Goal: Communication & Community: Answer question/provide support

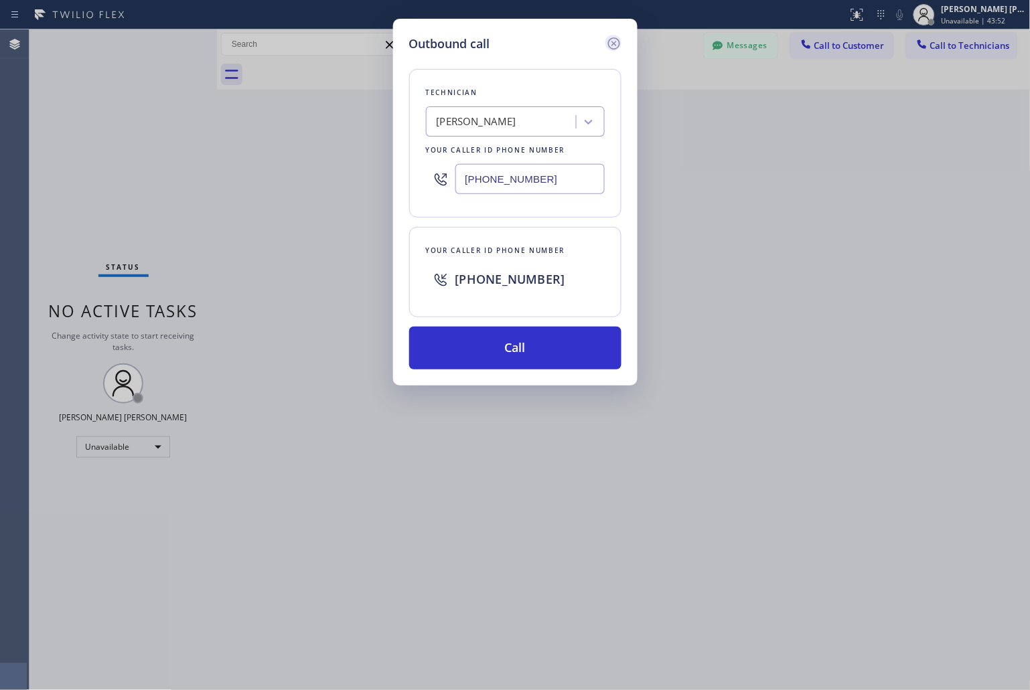
click at [611, 44] on icon at bounding box center [614, 43] width 16 height 16
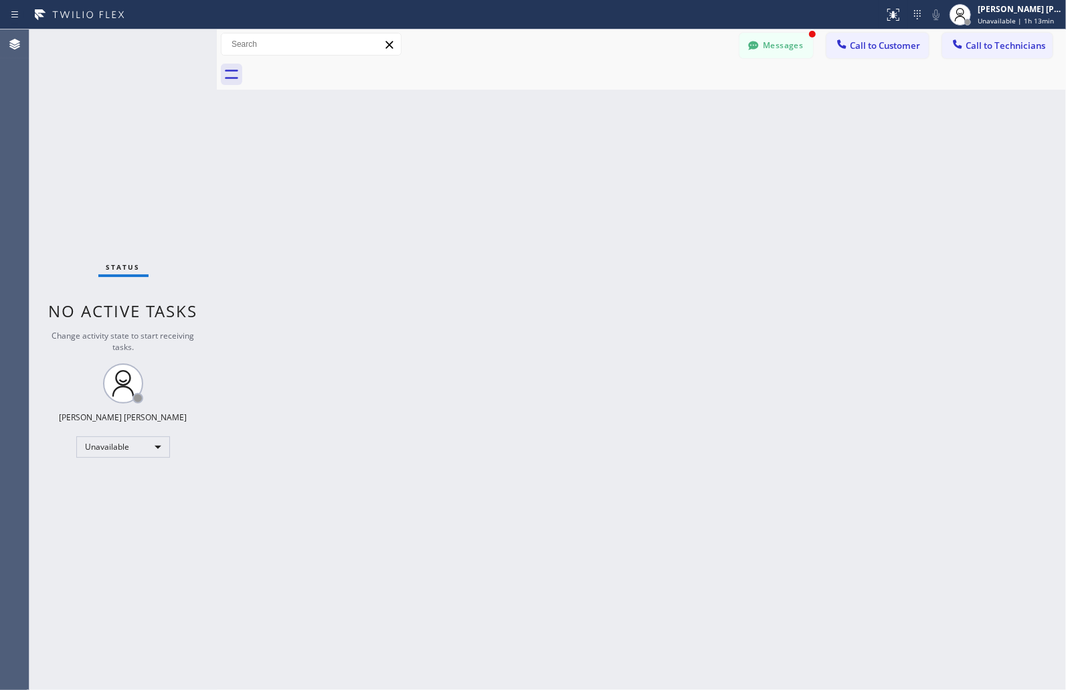
click at [797, 29] on div "Messages Call to Customer Call to Technicians Outbound call Location Search loc…" at bounding box center [642, 44] width 850 height 30
click at [797, 58] on div "Messages Call to Customer Call to Technicians Outbound call Location Search loc…" at bounding box center [642, 44] width 850 height 30
click at [793, 52] on button "Messages" at bounding box center [777, 45] width 74 height 25
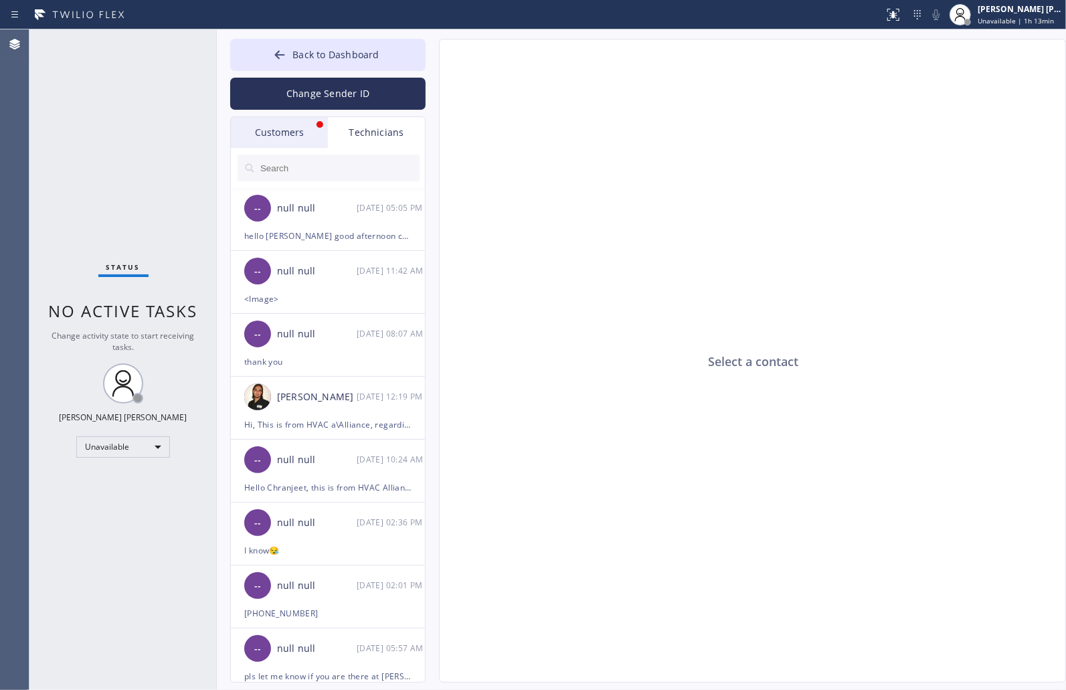
click at [261, 125] on div "Customers" at bounding box center [279, 132] width 97 height 31
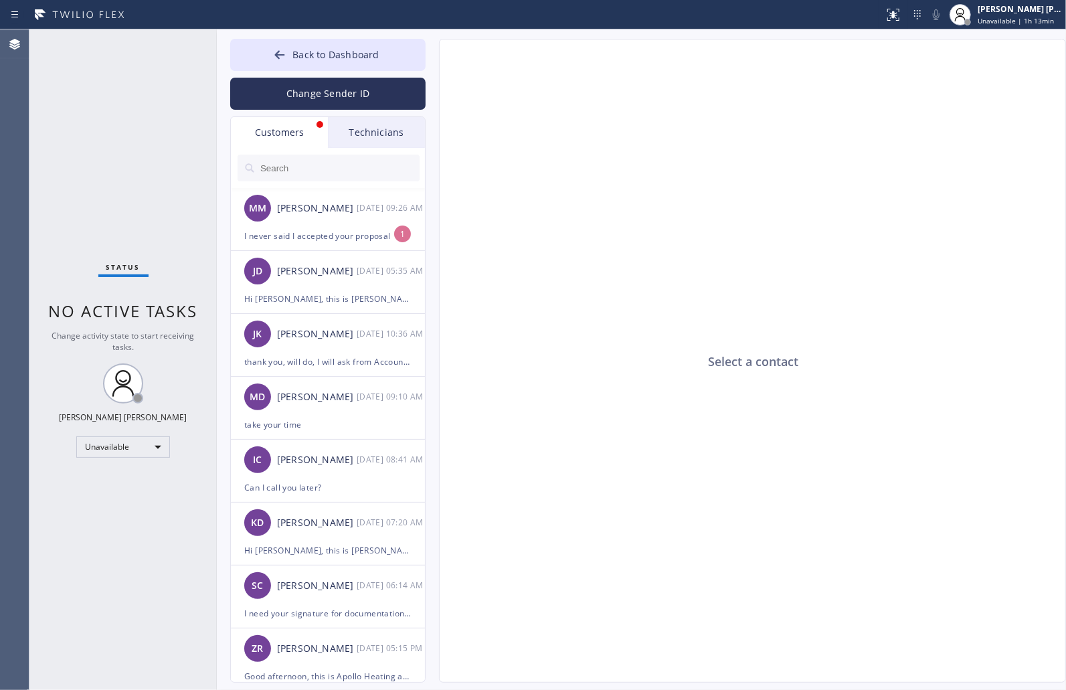
click at [351, 129] on div "Technicians" at bounding box center [376, 132] width 97 height 31
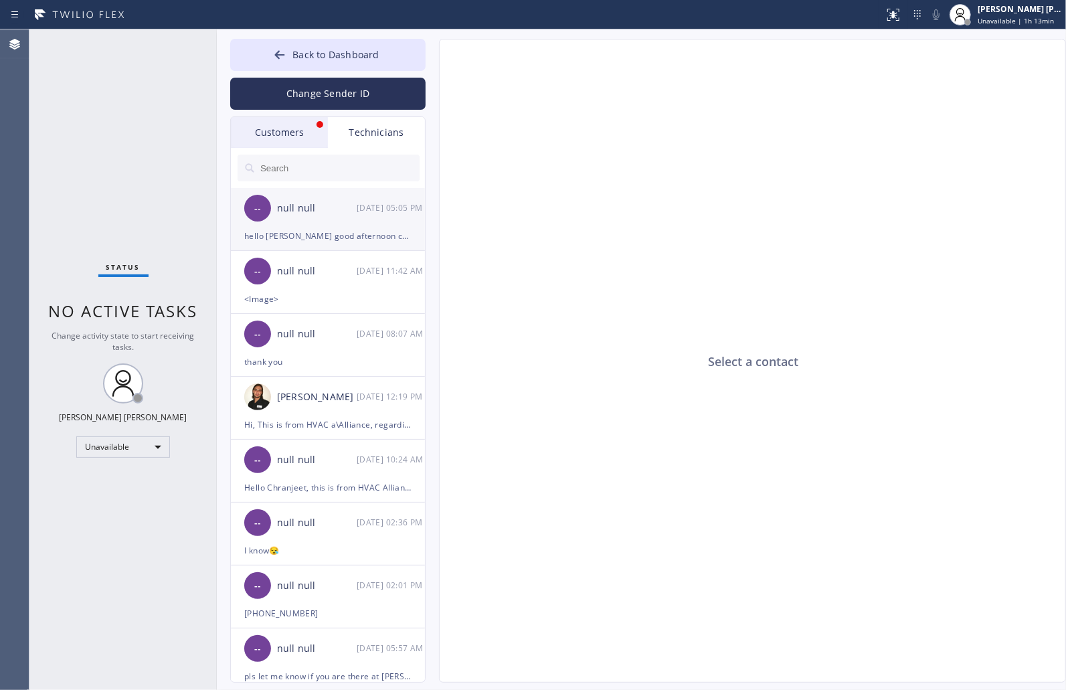
click at [353, 211] on div "null null" at bounding box center [317, 208] width 80 height 15
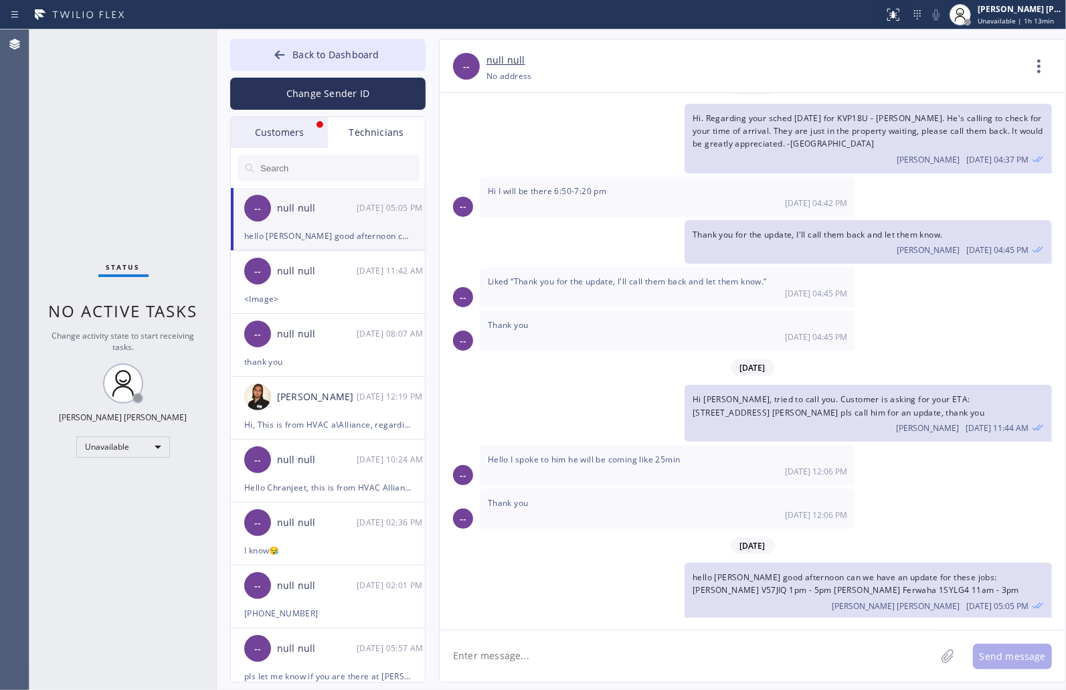
scroll to position [21, 0]
click at [333, 70] on button "Back to Dashboard" at bounding box center [327, 55] width 195 height 32
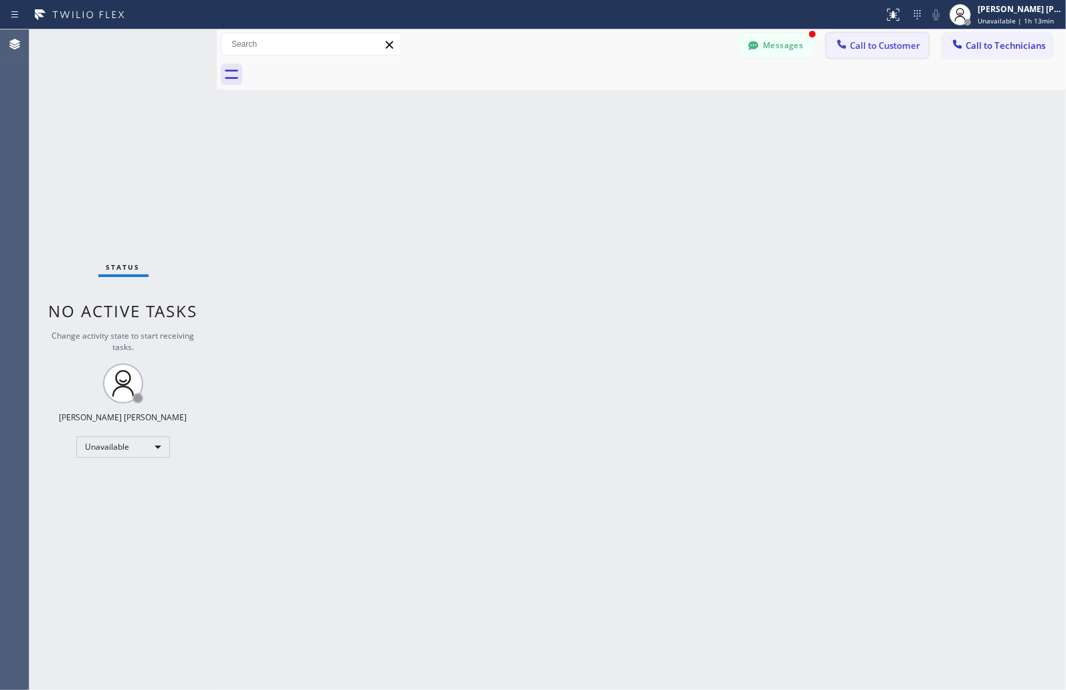
click at [870, 43] on span "Call to Customer" at bounding box center [885, 45] width 70 height 12
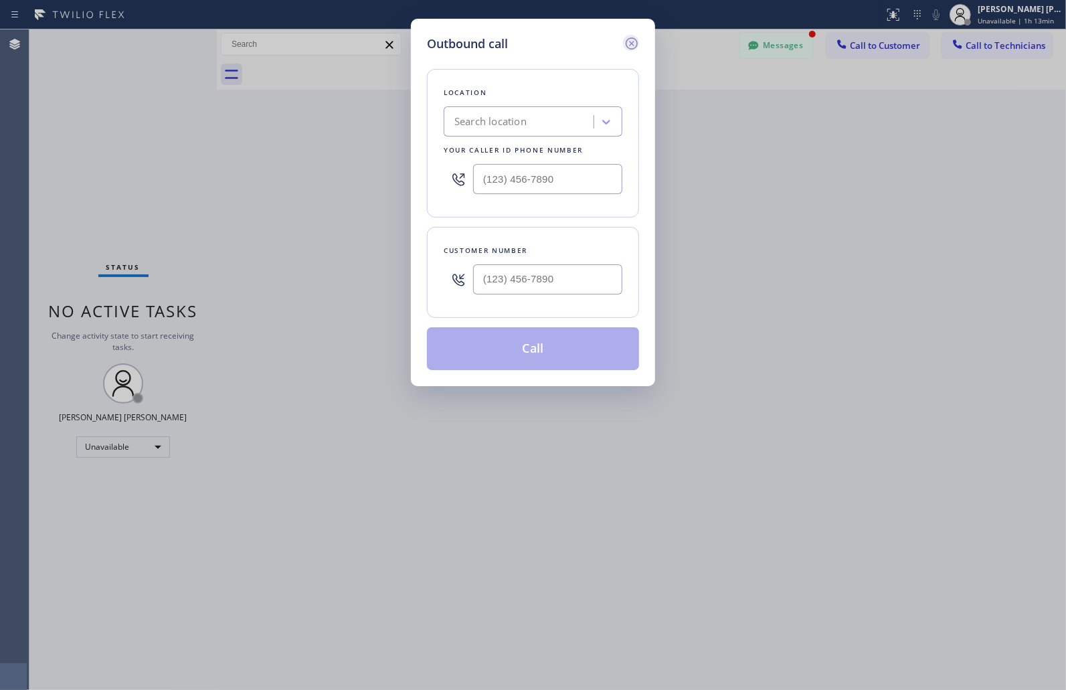
click at [639, 44] on icon at bounding box center [632, 43] width 16 height 16
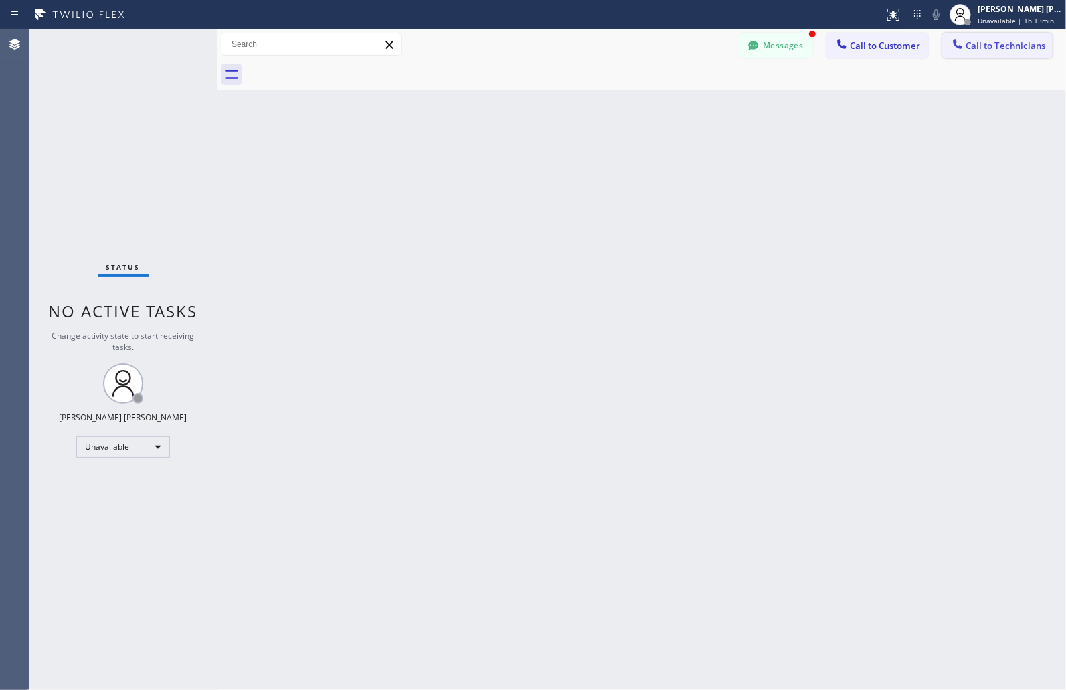
click at [957, 44] on icon at bounding box center [957, 43] width 13 height 13
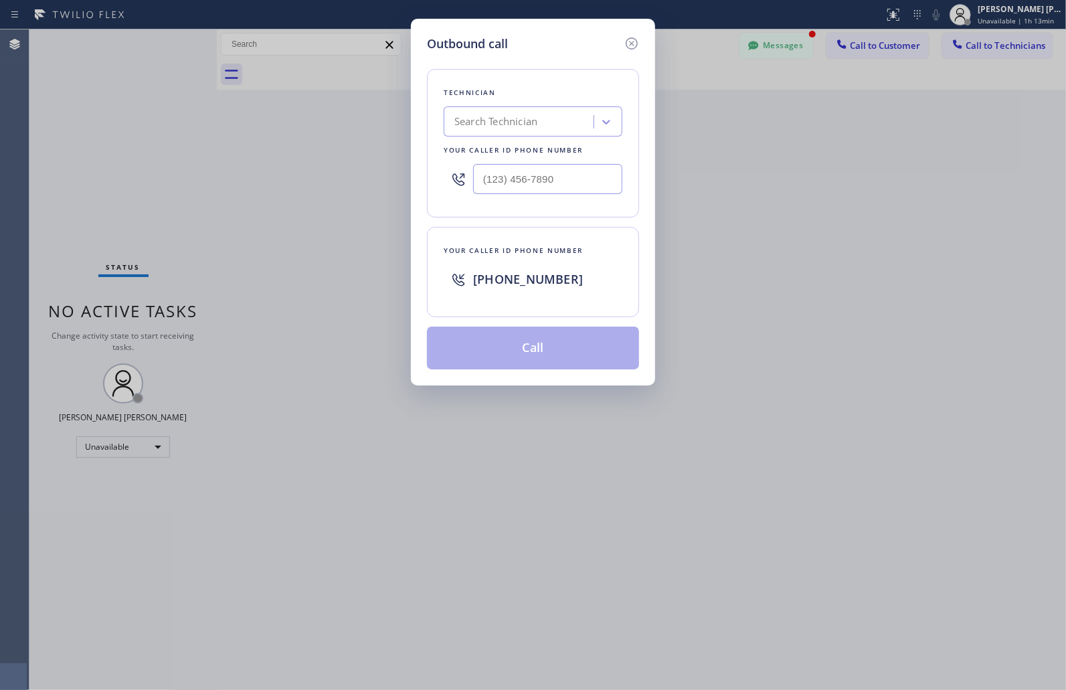
click at [496, 125] on div "Search Technician" at bounding box center [496, 121] width 83 height 15
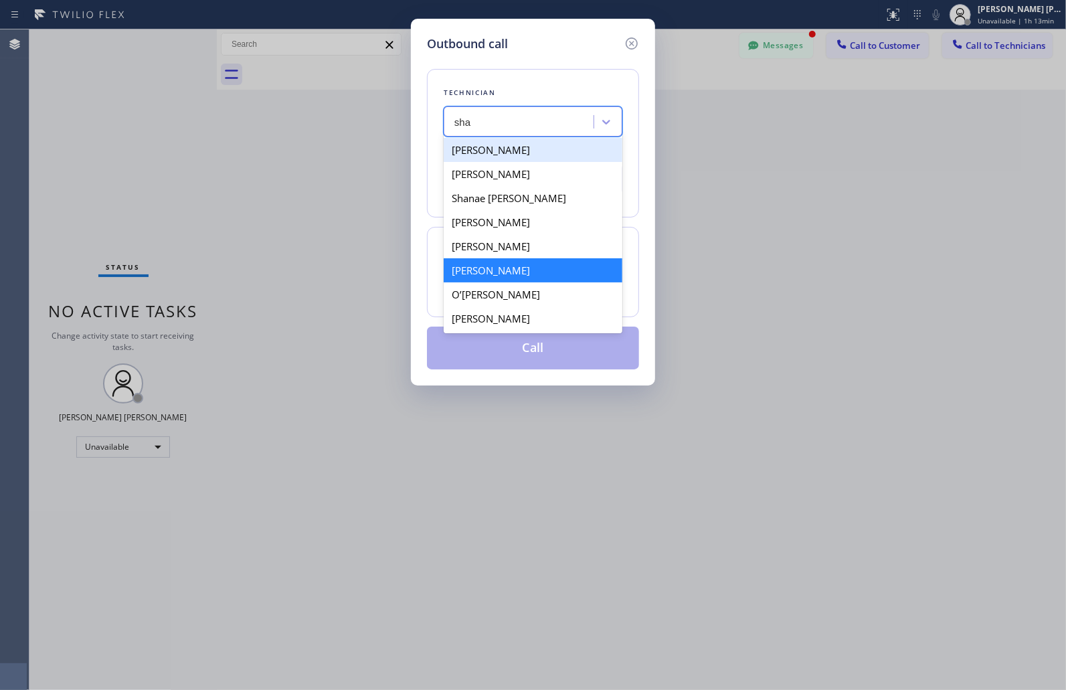
type input "shah"
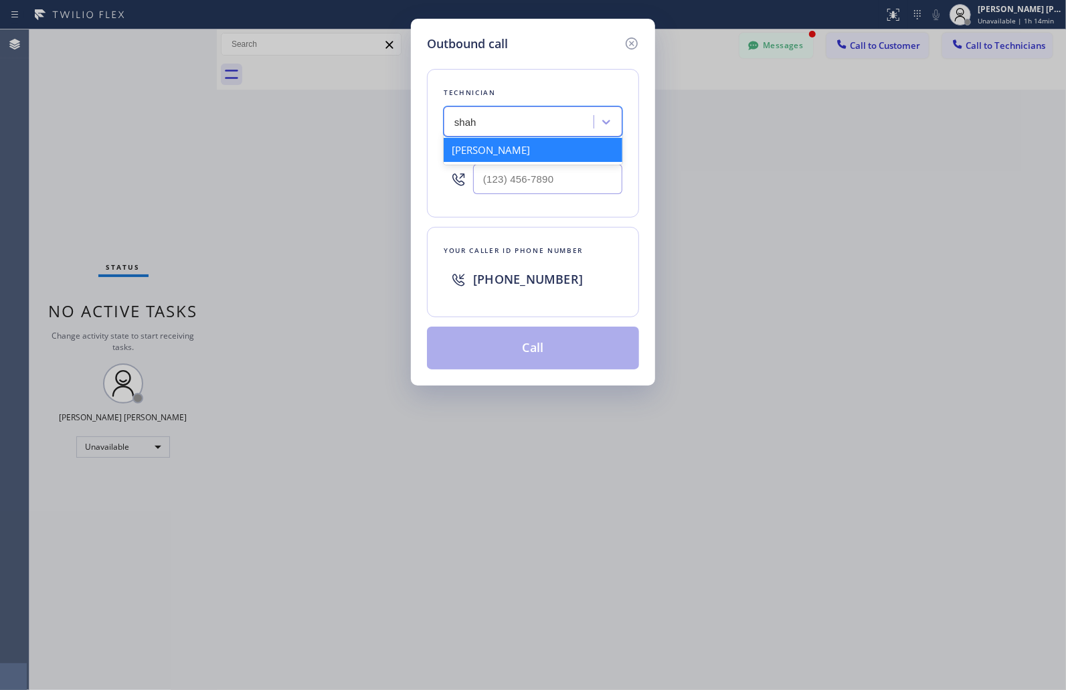
click at [503, 148] on div "[PERSON_NAME]" at bounding box center [533, 150] width 179 height 24
type input "[PHONE_NUMBER]"
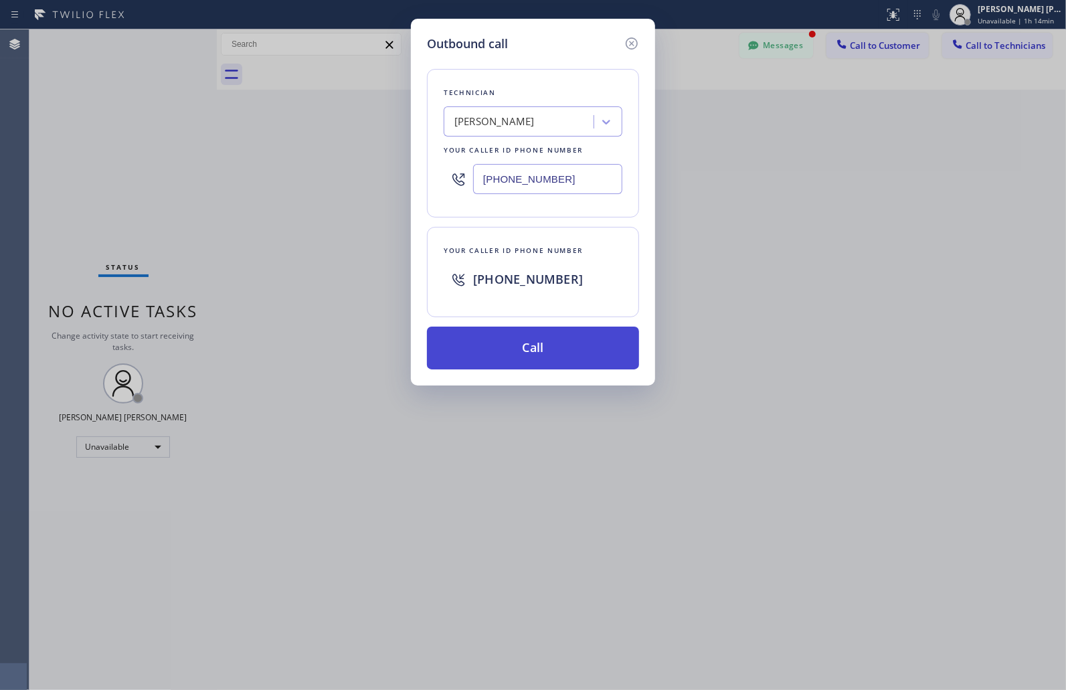
click at [480, 359] on button "Call" at bounding box center [533, 348] width 212 height 43
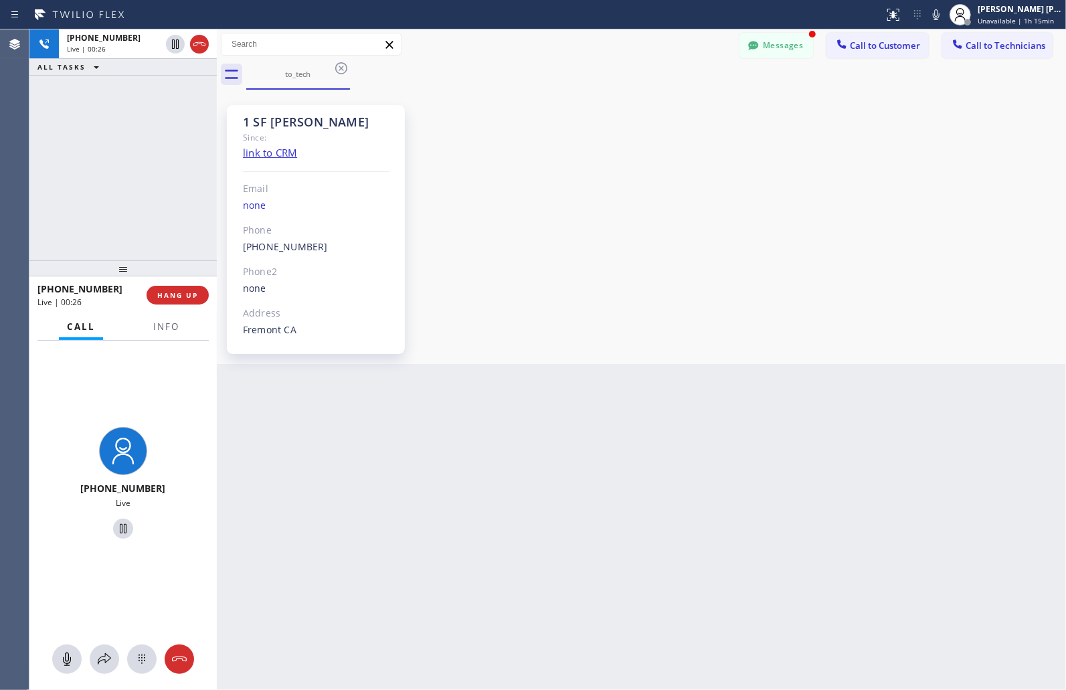
scroll to position [21, 0]
click at [135, 112] on div "[PHONE_NUMBER] Live | 00:27 ALL TASKS ALL TASKS ACTIVE TASKS TASKS IN WRAP UP" at bounding box center [122, 144] width 187 height 231
click at [129, 270] on div at bounding box center [122, 270] width 187 height 16
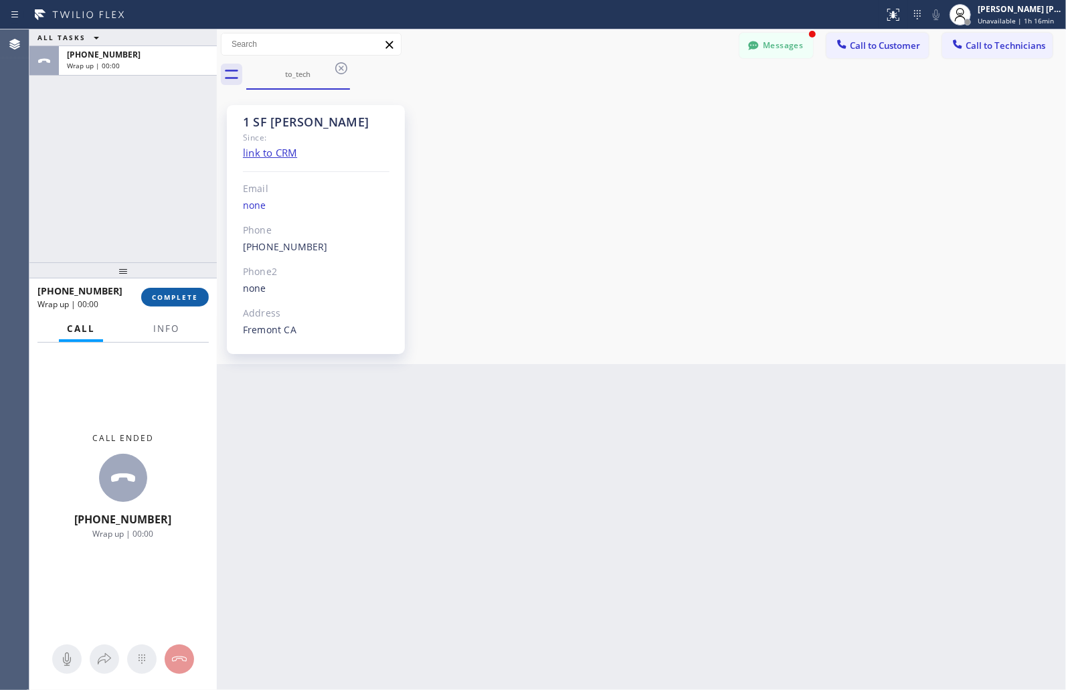
click at [191, 297] on span "COMPLETE" at bounding box center [175, 297] width 46 height 9
